Goal: Task Accomplishment & Management: Use online tool/utility

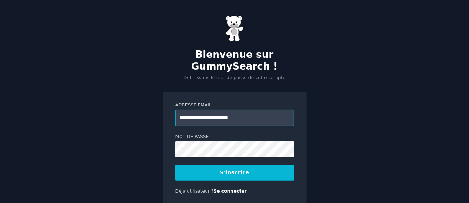
type input "**********"
click at [225, 157] on form "**********" at bounding box center [234, 141] width 118 height 78
click at [160, 144] on div "**********" at bounding box center [234, 119] width 469 height 238
click at [151, 140] on div "**********" at bounding box center [234, 119] width 469 height 238
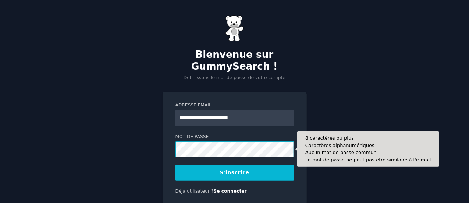
click at [175, 165] on button "S'inscrire" at bounding box center [234, 172] width 118 height 15
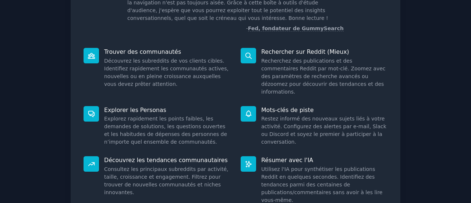
scroll to position [116, 0]
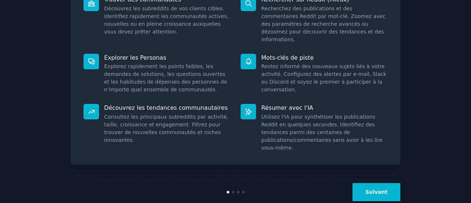
click at [377, 183] on button "Suivant" at bounding box center [376, 192] width 48 height 18
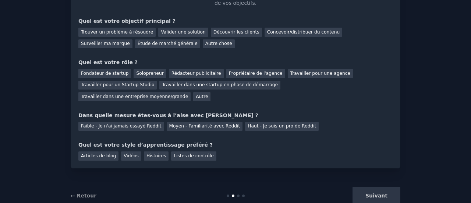
scroll to position [68, 0]
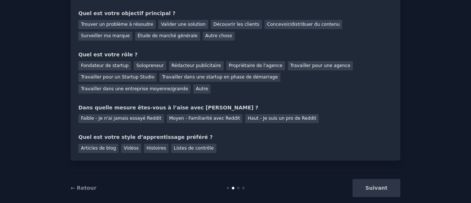
click at [377, 180] on div "Suivant" at bounding box center [345, 188] width 110 height 18
click at [379, 179] on div "Suivant" at bounding box center [345, 188] width 110 height 18
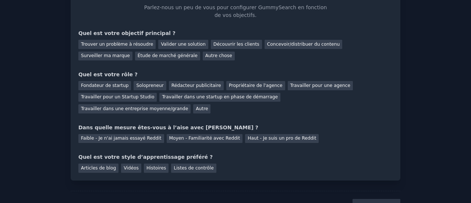
scroll to position [48, 0]
click at [138, 43] on font "Trouver un problème à résoudre" at bounding box center [117, 44] width 72 height 5
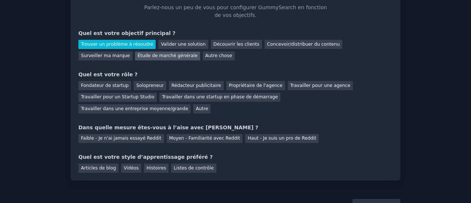
click at [138, 58] on font "Étude de marché générale" at bounding box center [168, 55] width 60 height 5
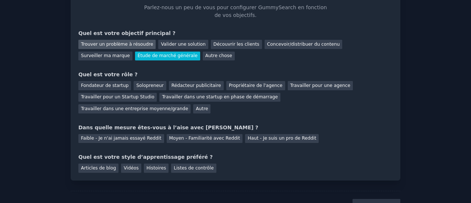
click at [116, 42] on font "Trouver un problème à résoudre" at bounding box center [117, 44] width 72 height 5
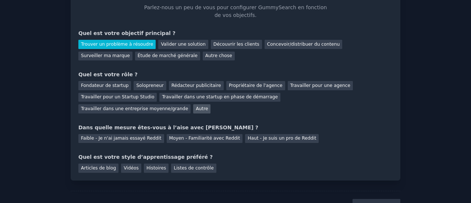
click at [208, 106] on font "Autre" at bounding box center [202, 108] width 12 height 5
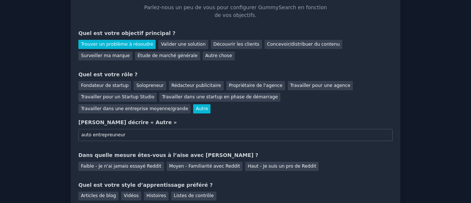
click at [104, 129] on input "auto entrepreuneur" at bounding box center [235, 135] width 314 height 13
type input "auto entrepreneur"
click at [150, 163] on font "Faible - Je n'ai jamais essayé Reddit" at bounding box center [121, 165] width 81 height 5
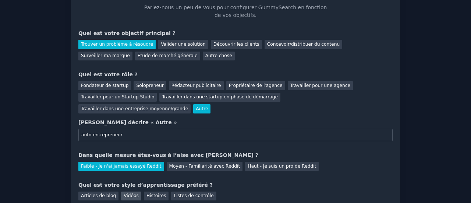
click at [124, 193] on font "Vidéos" at bounding box center [131, 195] width 15 height 5
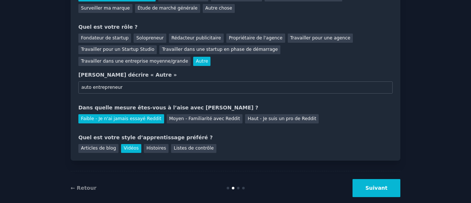
click at [380, 185] on font "Suivant" at bounding box center [376, 188] width 22 height 6
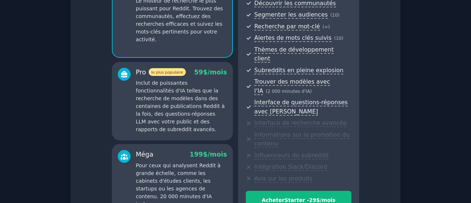
scroll to position [166, 0]
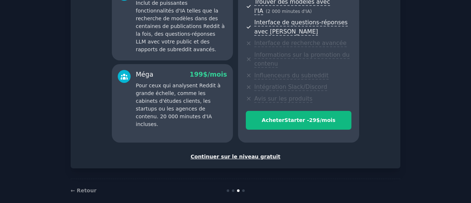
click at [258, 153] on font "Continuer sur le niveau gratuit" at bounding box center [236, 156] width 90 height 6
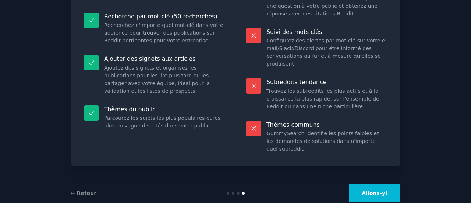
scroll to position [130, 0]
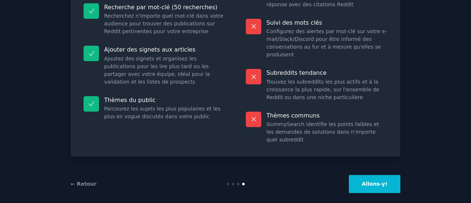
click at [381, 181] on font "Allons-y!" at bounding box center [375, 184] width 26 height 6
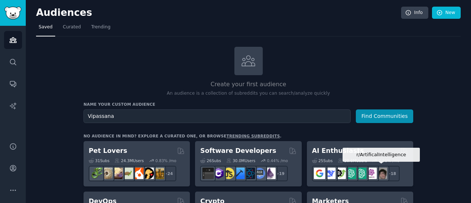
type input "Vipassana"
click at [356, 109] on button "Find Communities" at bounding box center [384, 116] width 57 height 14
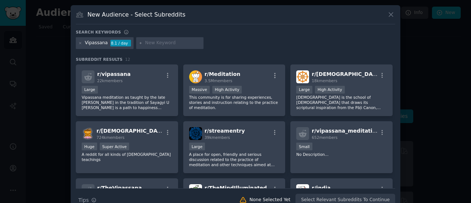
click at [274, 36] on div "Search keywords" at bounding box center [235, 33] width 319 height 8
click at [129, 55] on div "Search keywords Try a 2-4 keywords your audience might mention Vipassana 8.1 / …" at bounding box center [235, 117] width 319 height 177
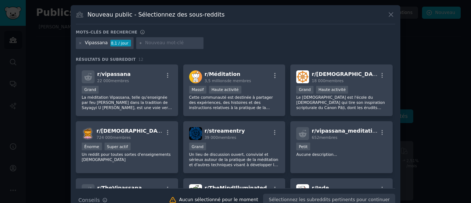
click at [215, 47] on div "Vipassana 8,1 / jour" at bounding box center [235, 44] width 319 height 14
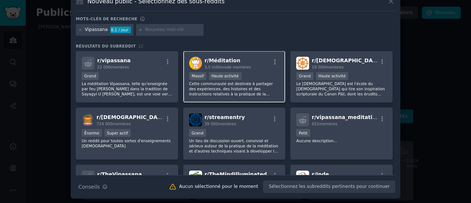
scroll to position [0, 0]
click at [203, 93] on font "Cette communauté est destinée à partager des expériences, des histoires et des …" at bounding box center [231, 91] width 84 height 20
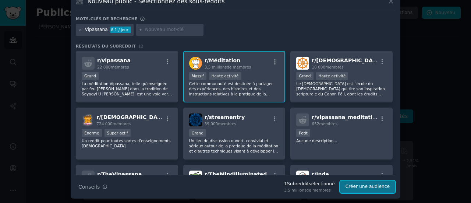
click at [369, 185] on font "Créer une audience" at bounding box center [367, 186] width 44 height 5
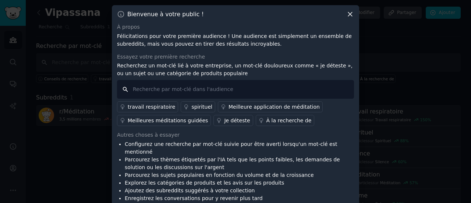
click at [160, 88] on input "text" at bounding box center [235, 89] width 237 height 19
type input "vipassana"
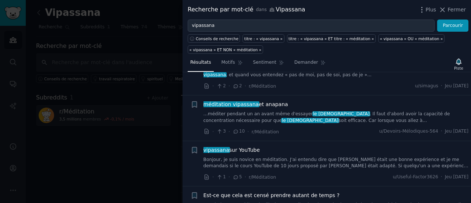
scroll to position [310, 0]
